Goal: Information Seeking & Learning: Understand process/instructions

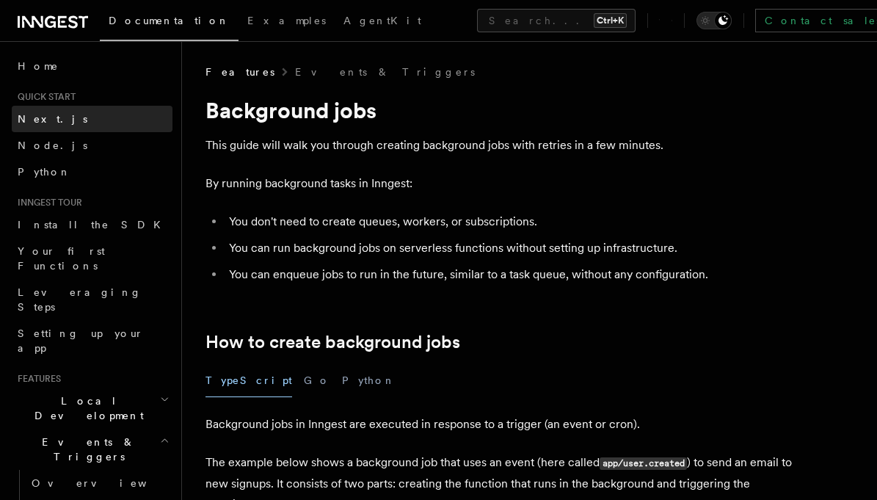
click at [34, 113] on span "Next.js" at bounding box center [53, 119] width 70 height 12
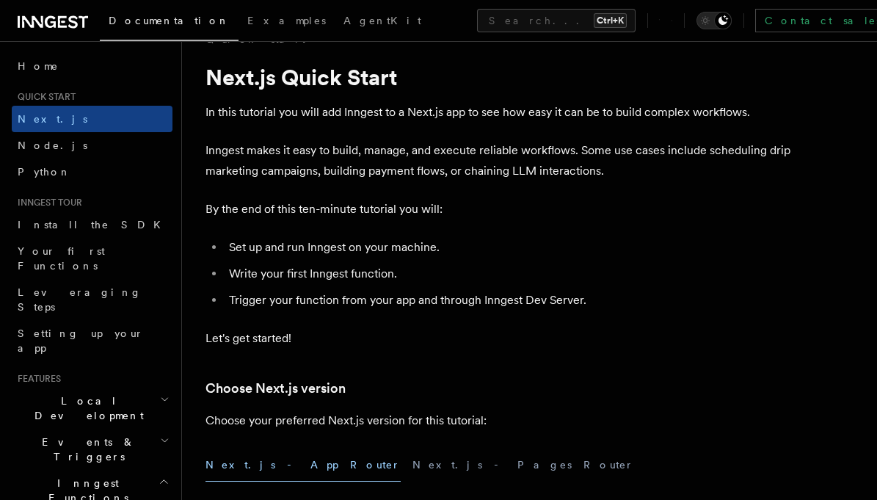
scroll to position [34, 0]
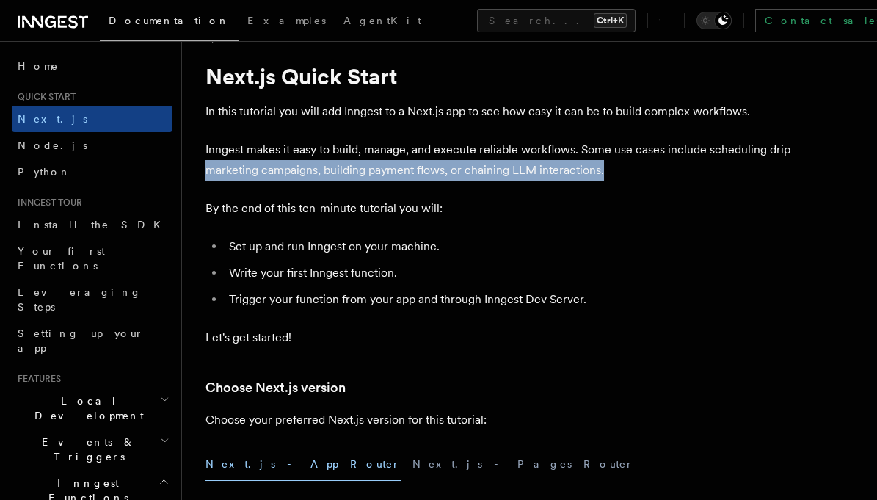
drag, startPoint x: 206, startPoint y: 168, endPoint x: 602, endPoint y: 177, distance: 396.5
click at [602, 177] on p "Inngest makes it easy to build, manage, and execute reliable workflows. Some us…" at bounding box center [499, 159] width 587 height 41
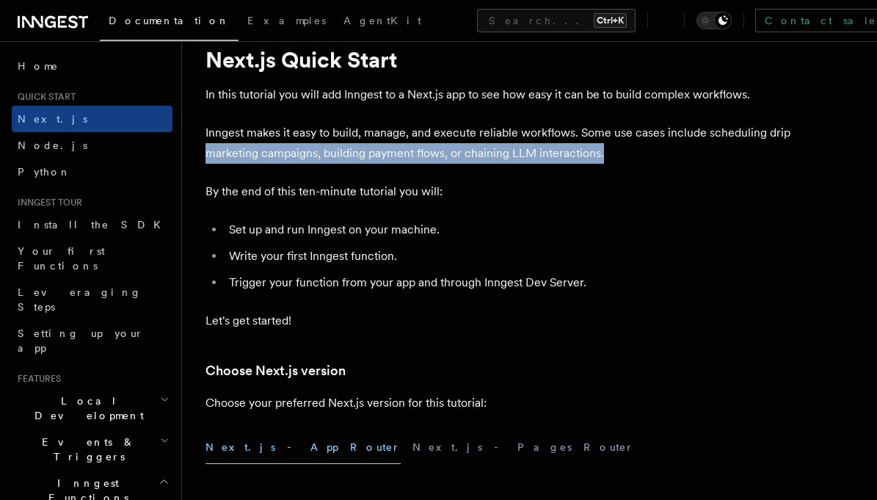
scroll to position [51, 0]
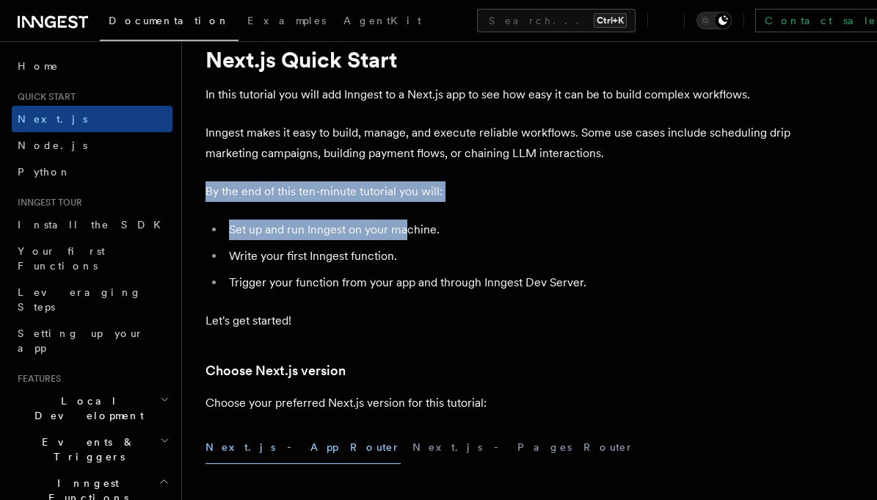
drag, startPoint x: 208, startPoint y: 187, endPoint x: 408, endPoint y: 218, distance: 202.8
click at [408, 220] on li "Set up and run Inngest on your machine." at bounding box center [509, 230] width 568 height 21
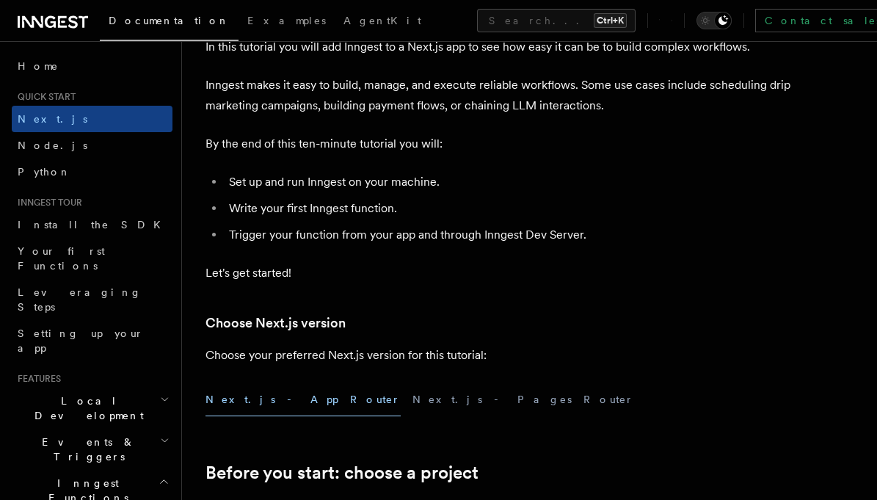
scroll to position [102, 0]
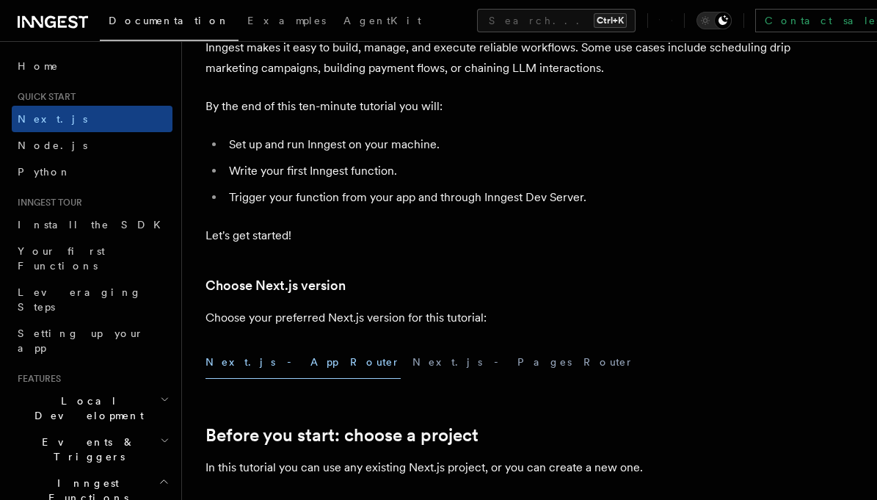
scroll to position [137, 0]
drag, startPoint x: 308, startPoint y: 147, endPoint x: 460, endPoint y: 142, distance: 151.3
click at [460, 142] on li "Set up and run Inngest on your machine." at bounding box center [509, 144] width 568 height 21
click at [410, 160] on li "Write your first Inngest function." at bounding box center [509, 170] width 568 height 21
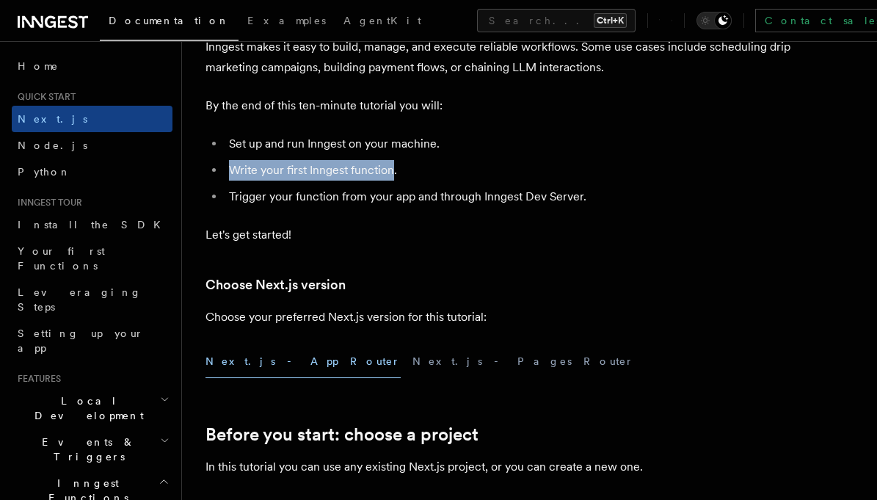
drag, startPoint x: 231, startPoint y: 171, endPoint x: 394, endPoint y: 174, distance: 163.0
click at [394, 174] on li "Write your first Inngest function." at bounding box center [509, 170] width 568 height 21
click at [407, 197] on li "Trigger your function from your app and through Inngest Dev Server." at bounding box center [509, 196] width 568 height 21
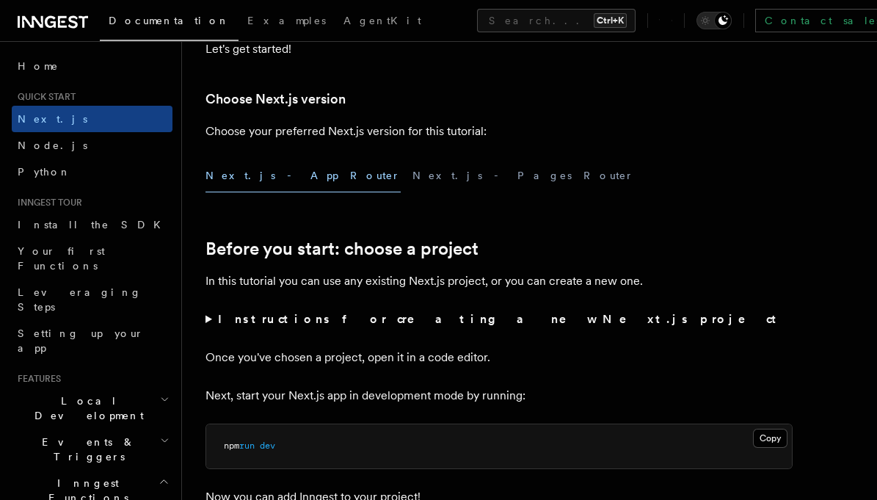
scroll to position [325, 0]
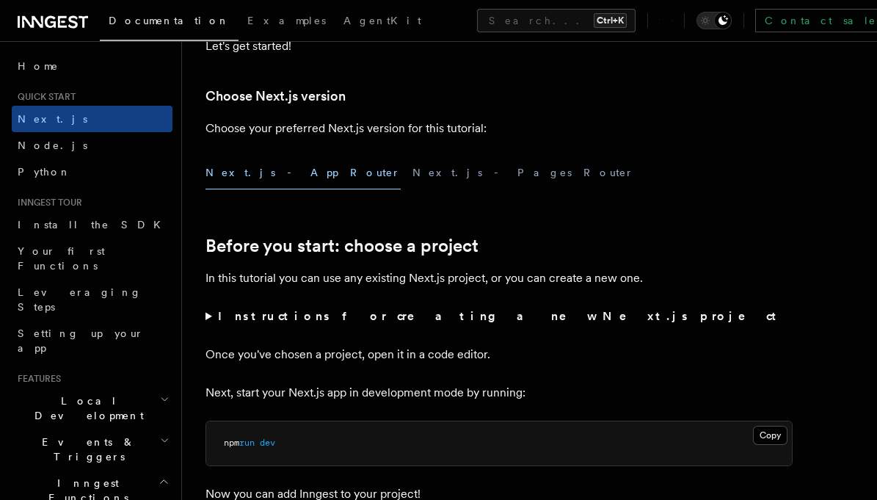
click at [207, 316] on summary "Instructions for creating a new Next.js project" at bounding box center [499, 316] width 587 height 21
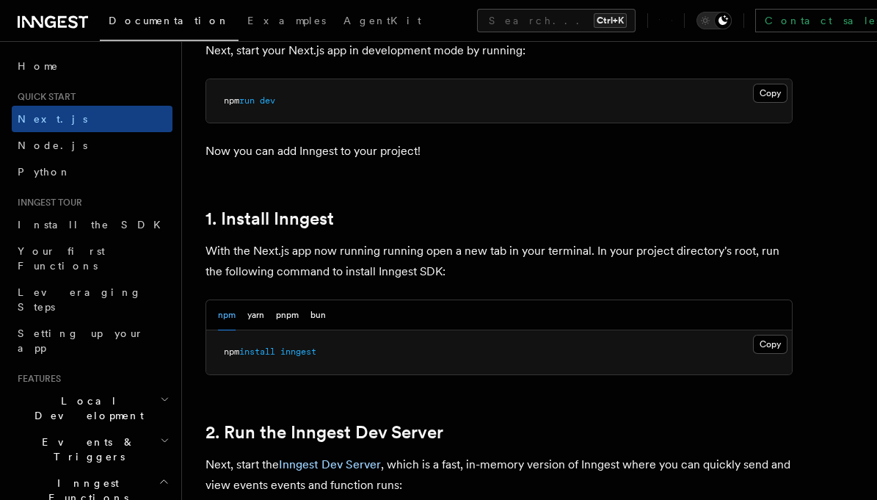
scroll to position [771, 0]
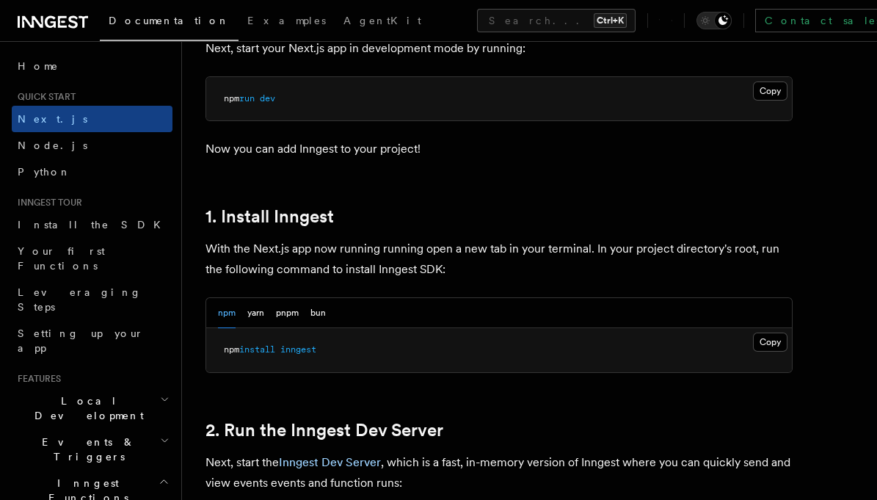
click at [326, 346] on pre "npm install inngest" at bounding box center [499, 350] width 586 height 44
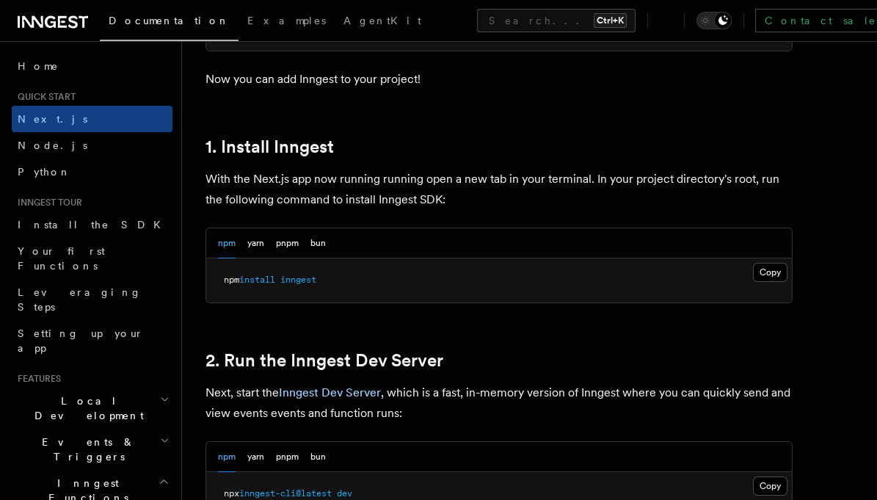
scroll to position [844, 0]
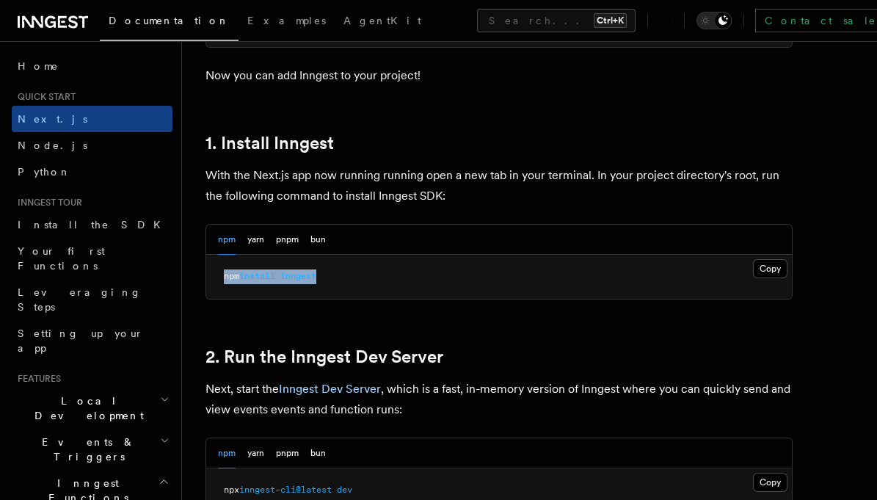
drag, startPoint x: 326, startPoint y: 272, endPoint x: 224, endPoint y: 271, distance: 102.0
click at [224, 271] on pre "npm install inngest" at bounding box center [499, 277] width 586 height 44
copy span "npm install inngest"
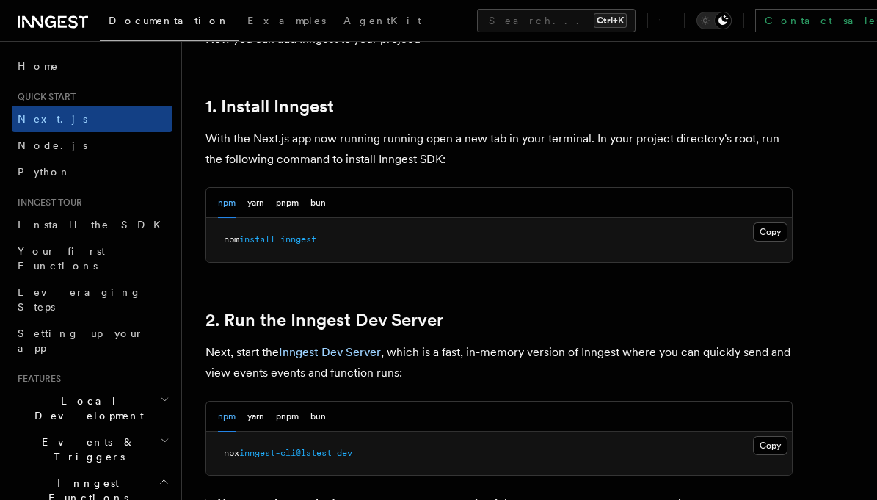
scroll to position [885, 0]
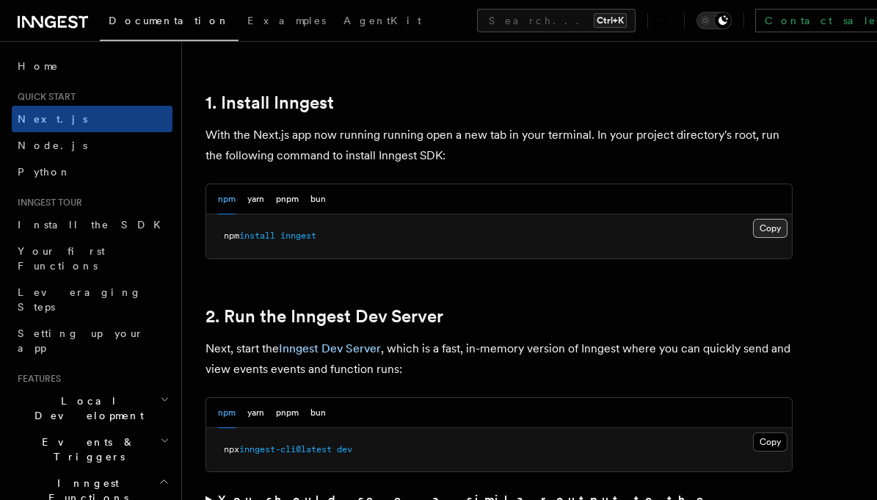
click at [779, 223] on button "Copy Copied" at bounding box center [770, 228] width 35 height 19
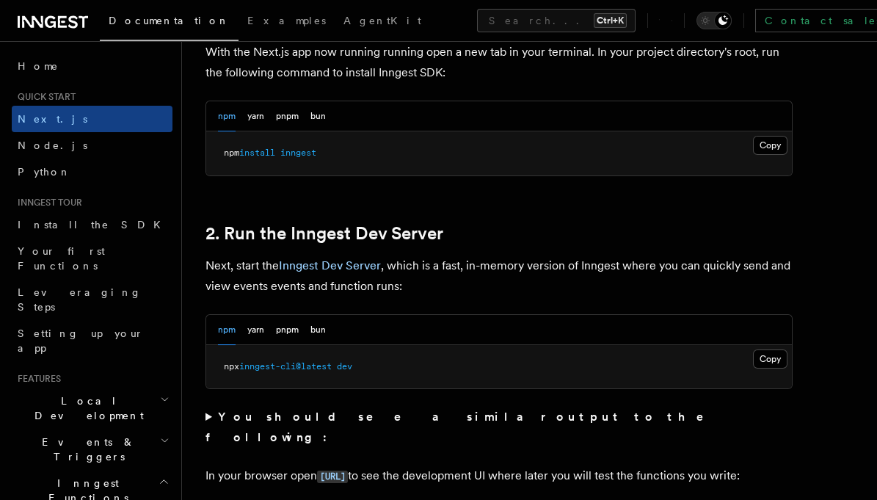
scroll to position [976, 0]
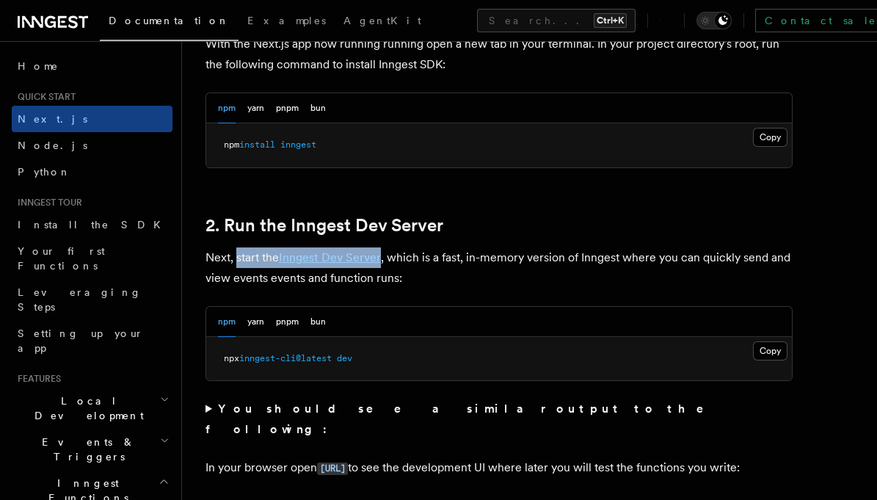
drag, startPoint x: 236, startPoint y: 255, endPoint x: 383, endPoint y: 252, distance: 147.6
click at [383, 252] on p "Next, start the Inngest Dev Server , which is a fast, in-memory version of Inng…" at bounding box center [499, 267] width 587 height 41
click at [474, 228] on h2 "2. Run the Inngest Dev Server" at bounding box center [499, 225] width 587 height 21
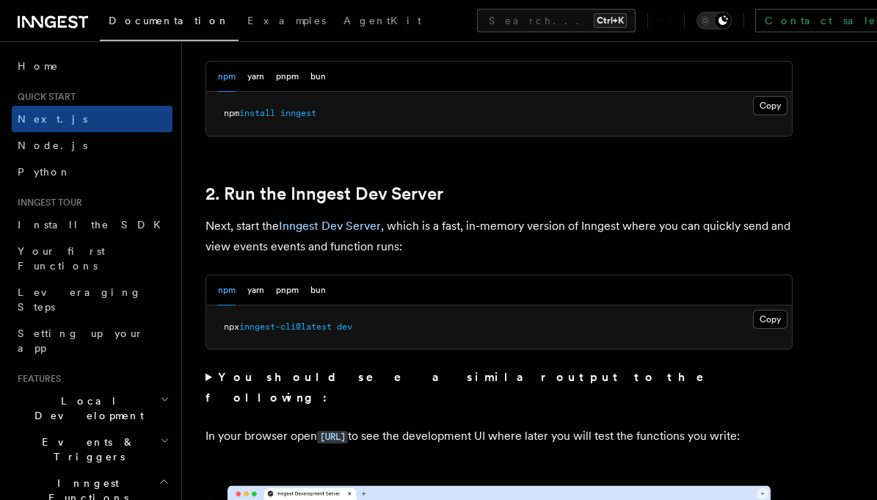
scroll to position [1010, 0]
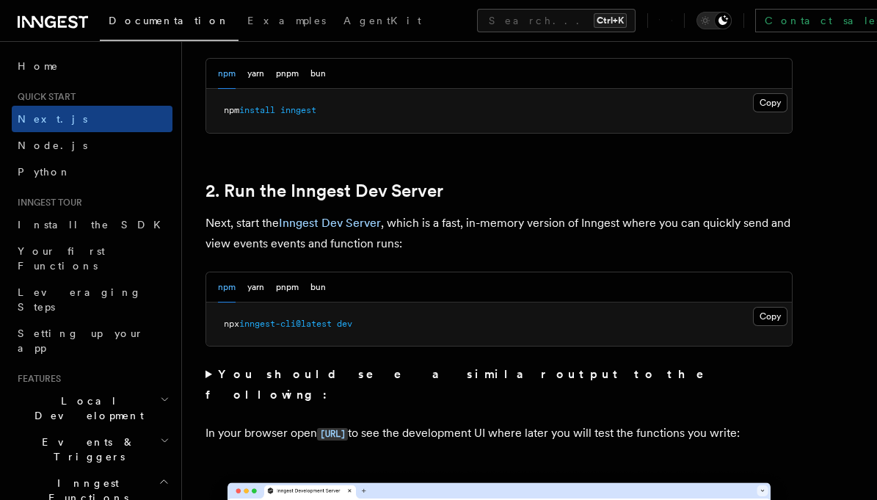
click at [449, 246] on p "Next, start the Inngest Dev Server , which is a fast, in-memory version of Inng…" at bounding box center [499, 233] width 587 height 41
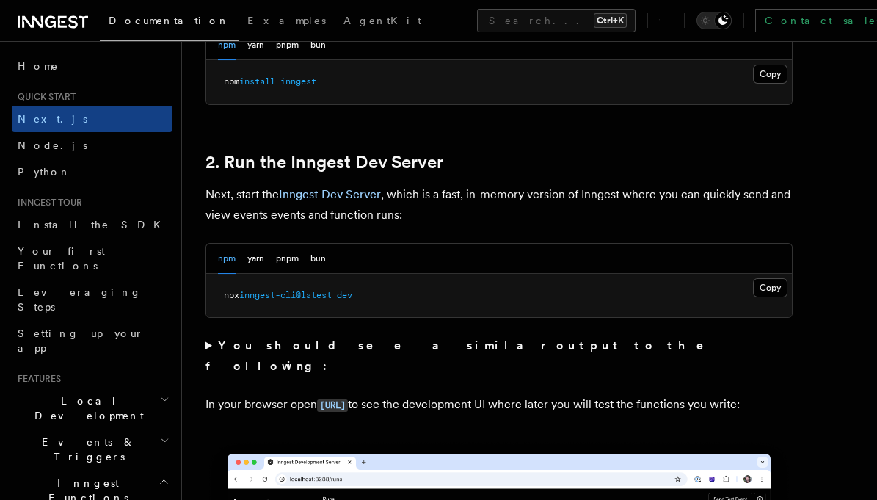
scroll to position [1067, 0]
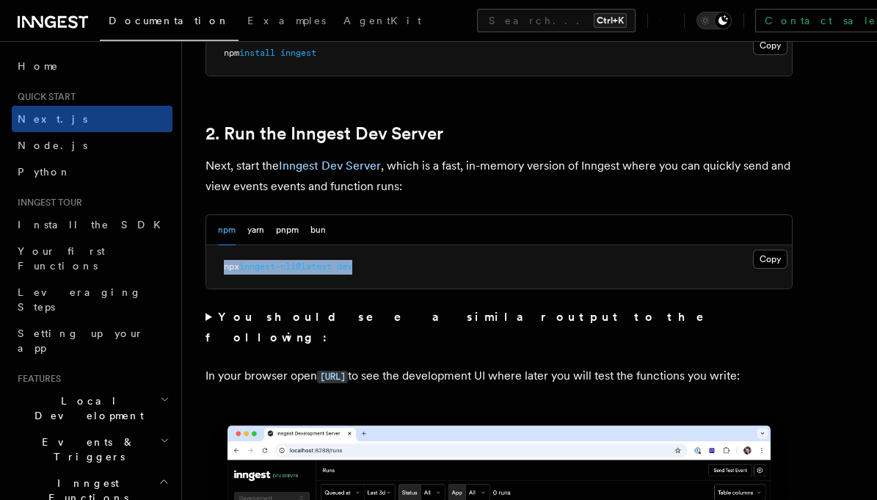
drag, startPoint x: 369, startPoint y: 263, endPoint x: 196, endPoint y: 267, distance: 172.6
copy span "npx inngest-cli@latest dev"
click at [209, 314] on summary "You should see a similar output to the following:" at bounding box center [499, 327] width 587 height 41
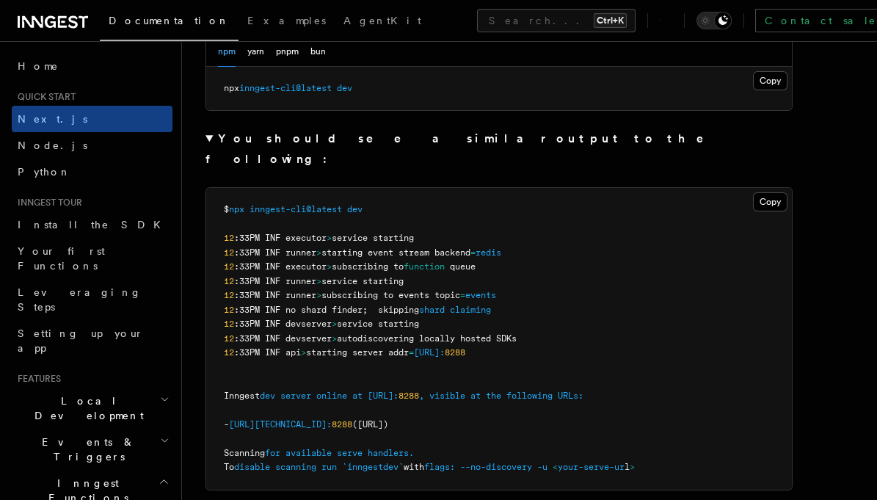
scroll to position [1250, 0]
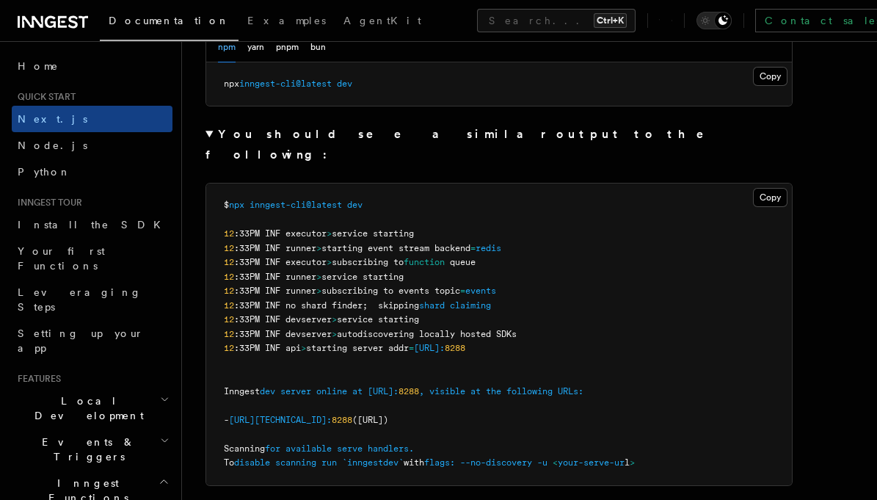
click at [573, 264] on pre "$ npx inngest-cli@latest dev 12 :33PM INF executor > service starting 12 :33PM …" at bounding box center [499, 335] width 586 height 302
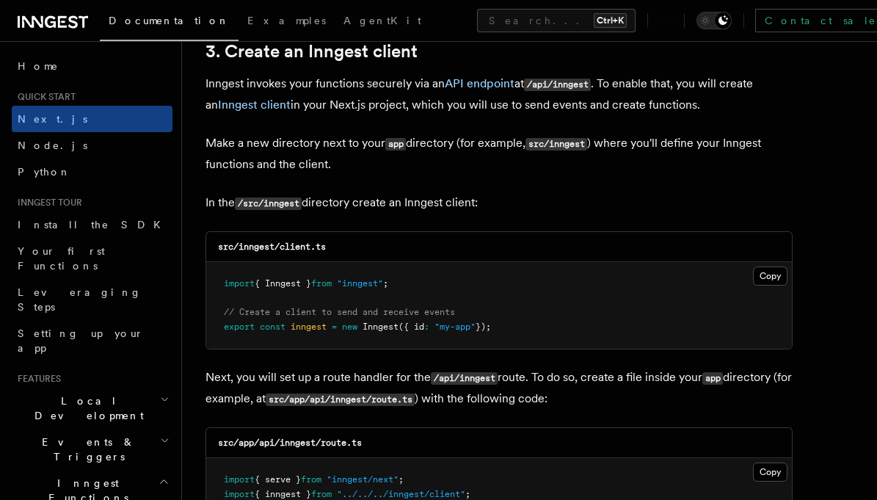
scroll to position [2174, 0]
drag, startPoint x: 222, startPoint y: 282, endPoint x: 416, endPoint y: 273, distance: 194.0
click at [416, 273] on pre "import { Inngest } from "inngest" ; // Create a client to send and receive even…" at bounding box center [499, 304] width 586 height 87
copy span "import { Inngest } from "inngest" ;"
drag, startPoint x: 216, startPoint y: 329, endPoint x: 516, endPoint y: 323, distance: 300.3
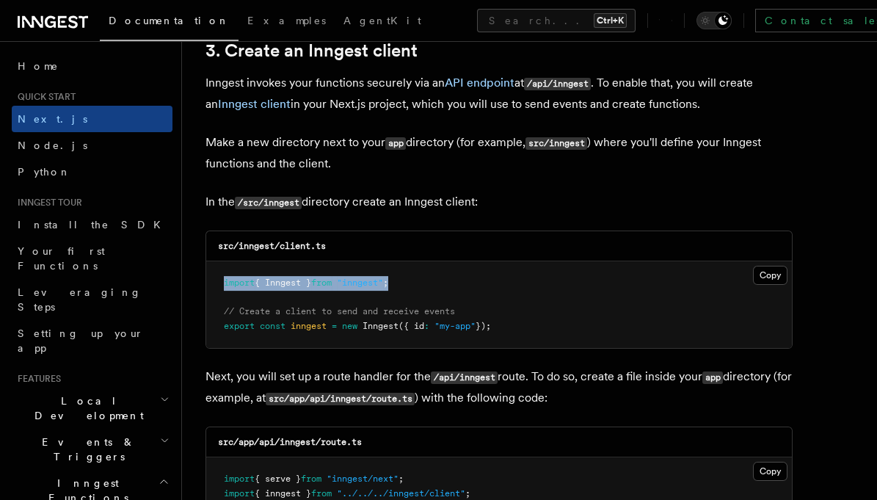
click at [516, 323] on pre "import { Inngest } from "inngest" ; // Create a client to send and receive even…" at bounding box center [499, 304] width 586 height 87
copy span "export const inngest = new Inngest ({ id : "my-app" });"
click at [532, 320] on pre "import { Inngest } from "inngest" ; // Create a client to send and receive even…" at bounding box center [499, 304] width 586 height 87
drag, startPoint x: 508, startPoint y: 329, endPoint x: 224, endPoint y: 317, distance: 284.4
click at [224, 317] on pre "import { Inngest } from "inngest" ; // Create a client to send and receive even…" at bounding box center [499, 304] width 586 height 87
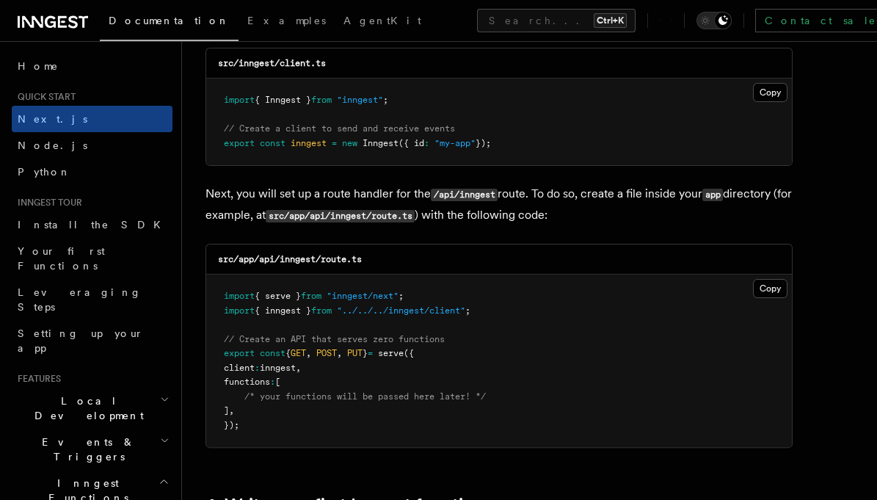
scroll to position [2363, 0]
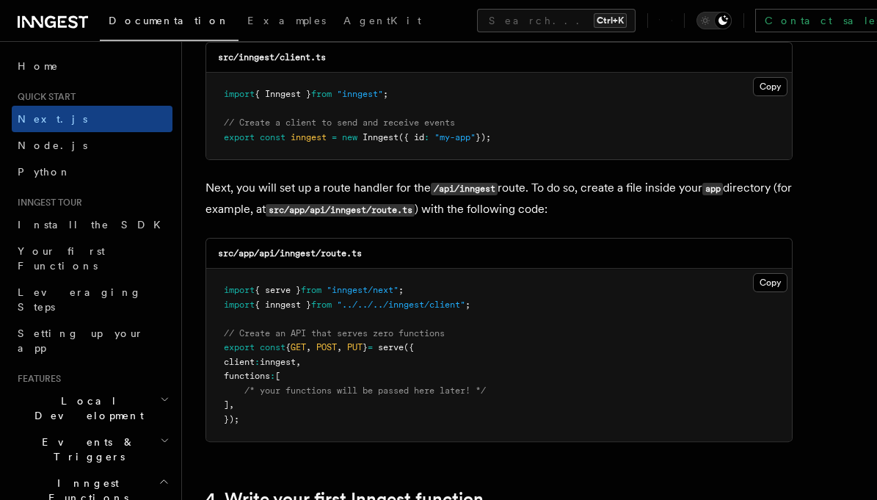
click at [370, 329] on span "// Create an API that serves zero functions" at bounding box center [334, 333] width 221 height 10
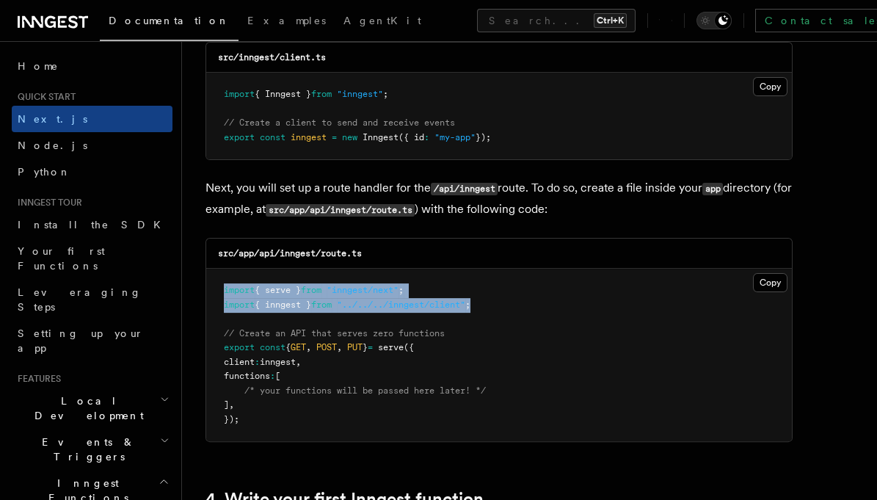
drag, startPoint x: 223, startPoint y: 289, endPoint x: 554, endPoint y: 310, distance: 331.1
click at [554, 310] on pre "import { serve } from "inngest/next" ; import { inngest } from "../../../innges…" at bounding box center [499, 355] width 586 height 173
copy code "import { serve } from "inngest/next" ; import { inngest } from "../../../innges…"
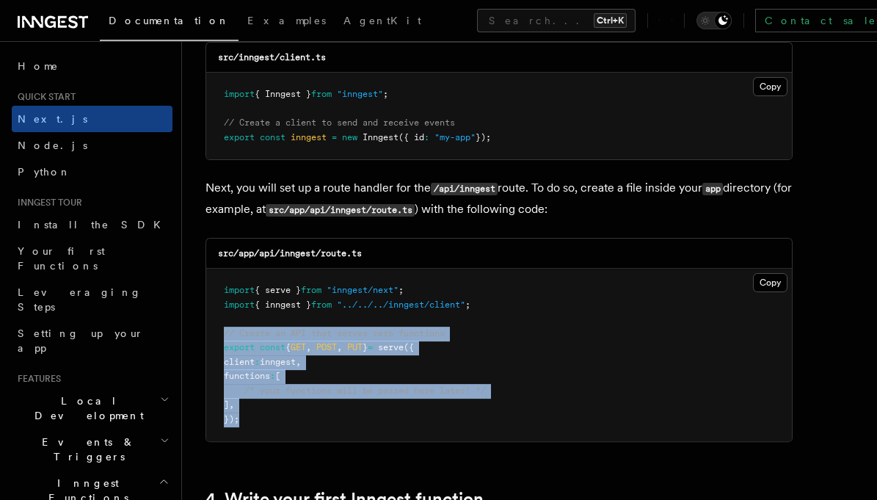
drag, startPoint x: 281, startPoint y: 347, endPoint x: 253, endPoint y: 431, distance: 88.9
click at [253, 431] on pre "import { serve } from "inngest/next" ; import { inngest } from "../../../innges…" at bounding box center [499, 355] width 586 height 173
copy code "// Create an API that serves zero functions export const { GET , POST , PUT } =…"
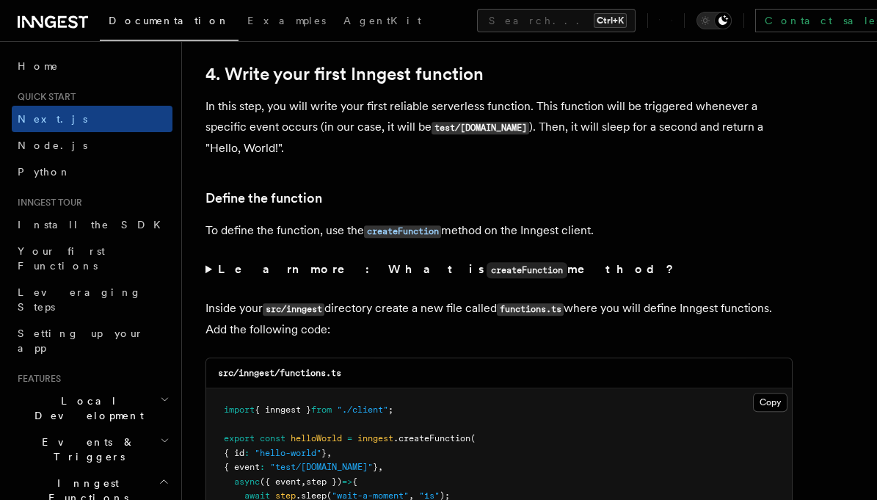
scroll to position [2785, 0]
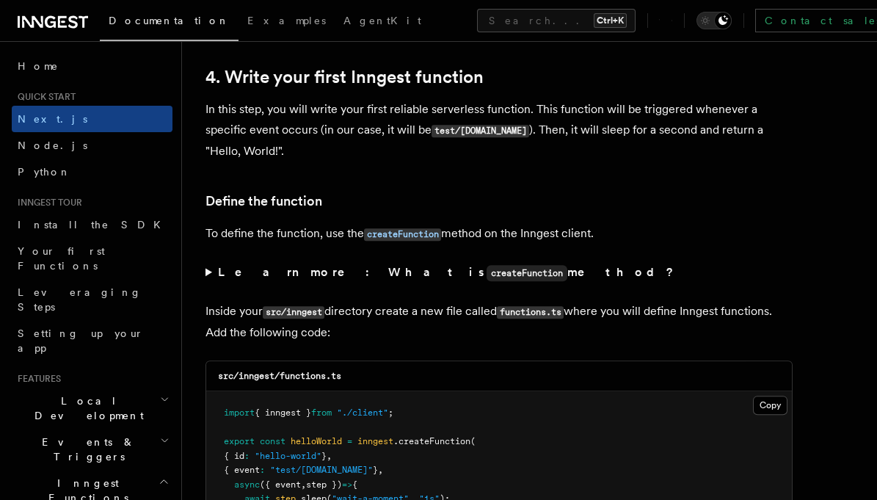
click at [208, 275] on summary "Learn more: What is createFunction method?" at bounding box center [499, 272] width 587 height 21
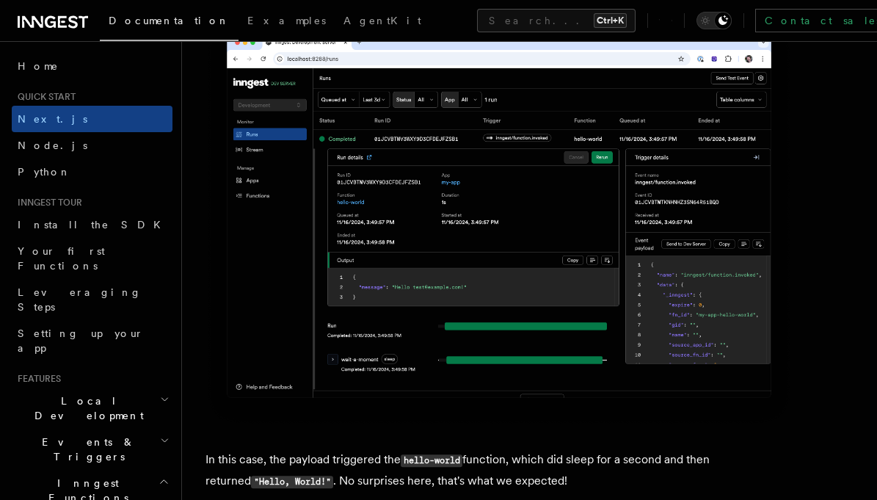
scroll to position [6205, 0]
click at [714, 23] on div "Toggle dark mode" at bounding box center [723, 21] width 18 height 18
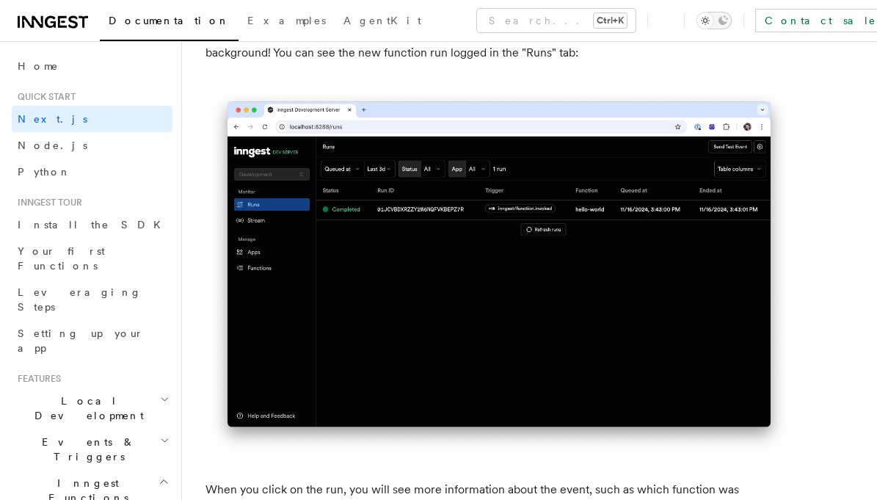
scroll to position [5679, 0]
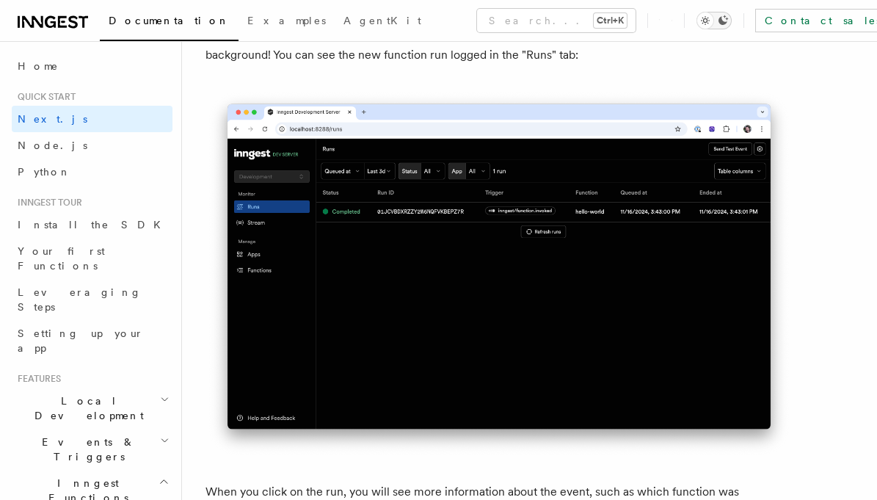
click at [717, 18] on icon "Toggle dark mode" at bounding box center [723, 21] width 12 height 12
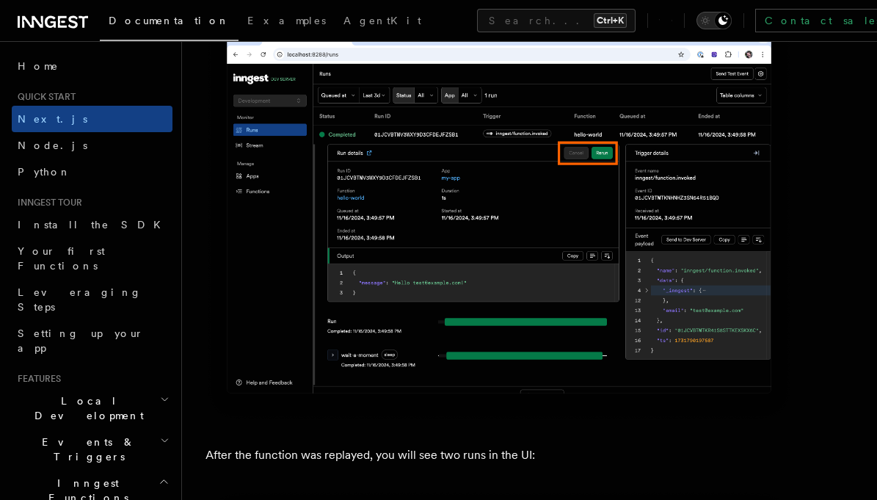
scroll to position [7186, 0]
